Goal: Task Accomplishment & Management: Complete application form

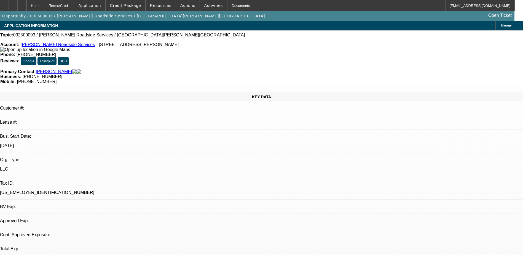
select select "0"
select select "2"
select select "0.1"
select select "1"
select select "2"
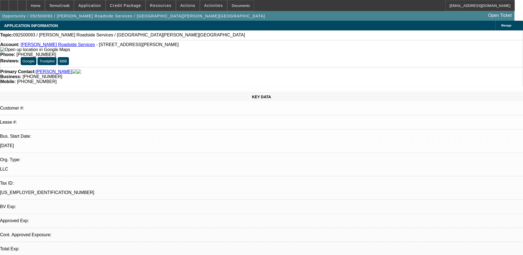
select select "4"
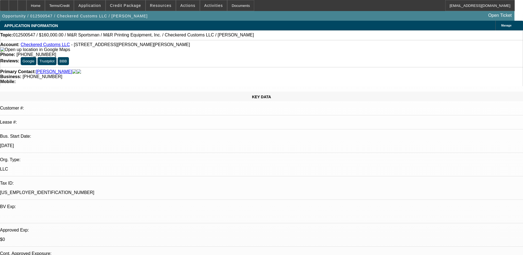
select select "0.15"
select select "2"
select select "0"
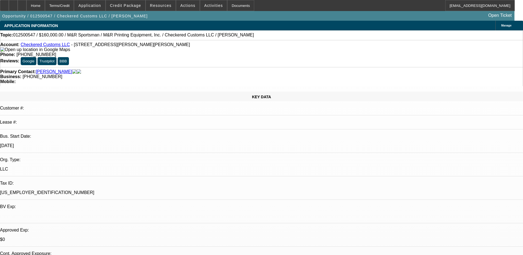
select select "0.1"
select select "0.2"
select select "0"
select select "0.2"
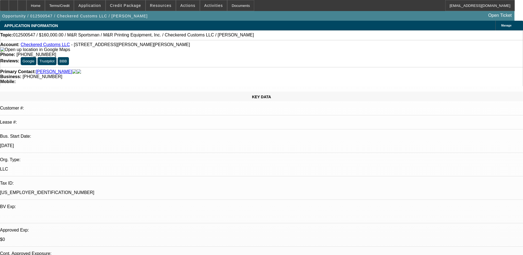
select select "0"
select select "1"
select select "2"
select select "6"
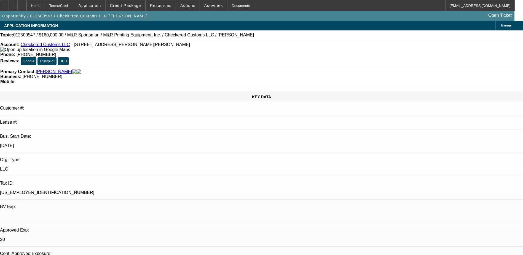
select select "1"
select select "2"
select select "4"
select select "1"
select select "3"
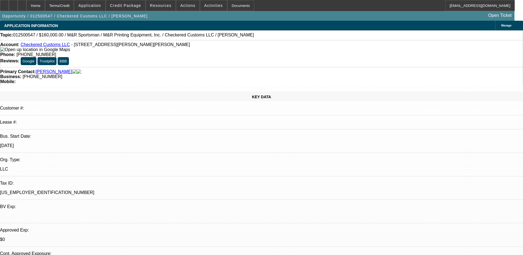
select select "6"
select select "1"
select select "3"
select select "6"
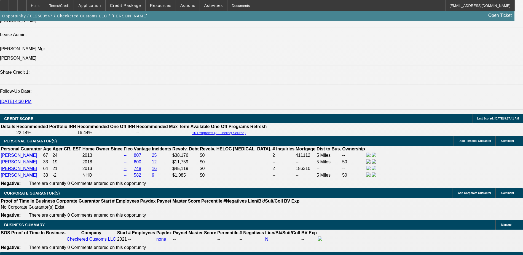
scroll to position [744, 0]
